Goal: Information Seeking & Learning: Find specific fact

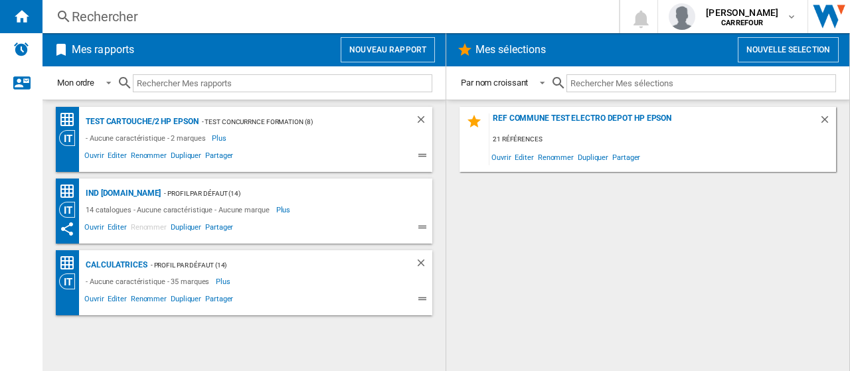
click at [98, 21] on div "Rechercher" at bounding box center [328, 16] width 513 height 19
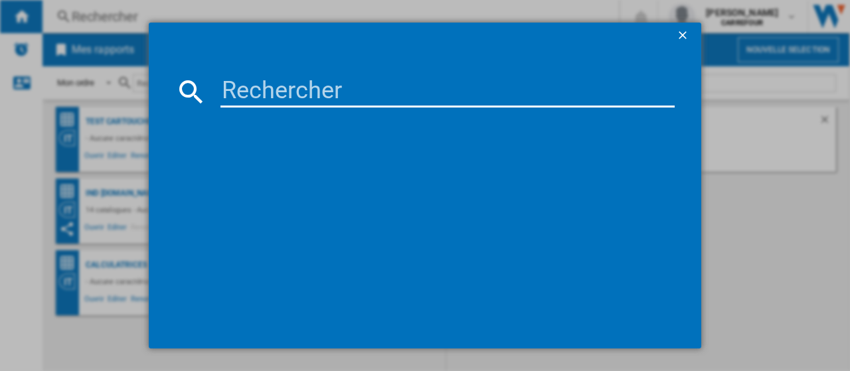
click at [375, 96] on input at bounding box center [448, 92] width 454 height 32
paste input "3168430315709"
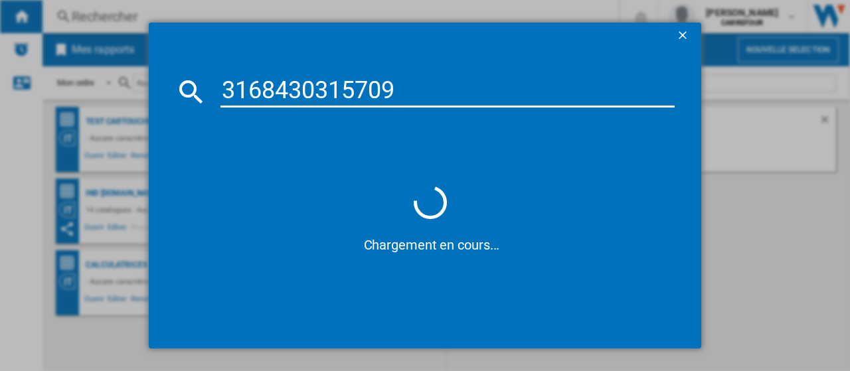
type input "3168430315709"
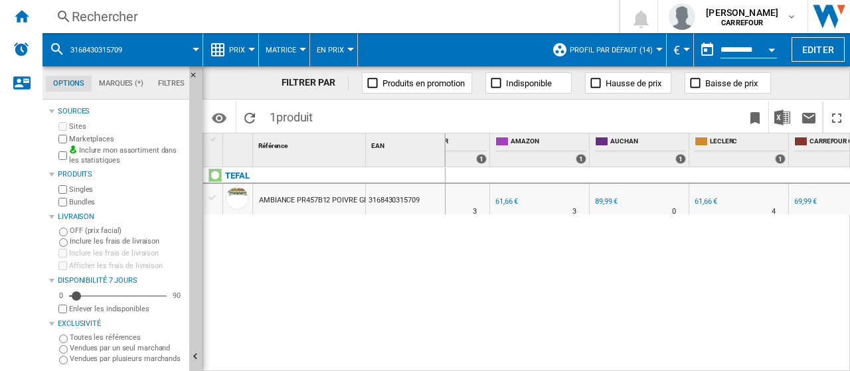
scroll to position [0, 221]
click at [715, 200] on div "61,66 €" at bounding box center [711, 201] width 23 height 9
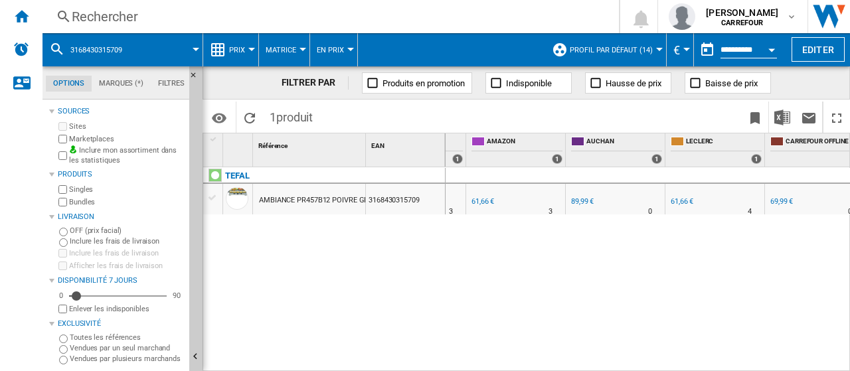
click at [485, 201] on div "61,66 €" at bounding box center [483, 201] width 23 height 9
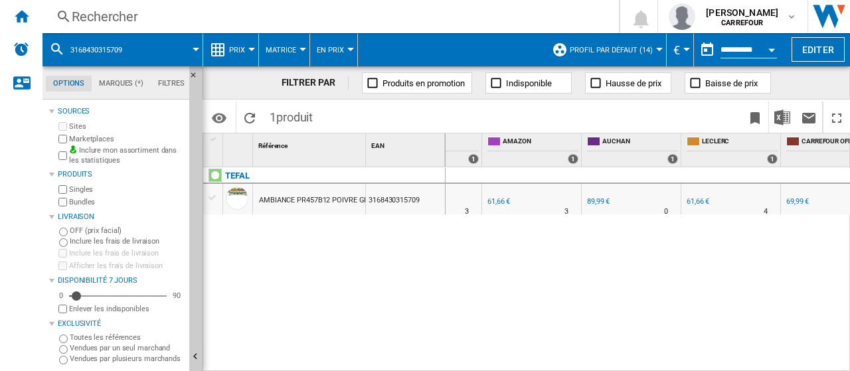
scroll to position [0, 230]
